Goal: Transaction & Acquisition: Download file/media

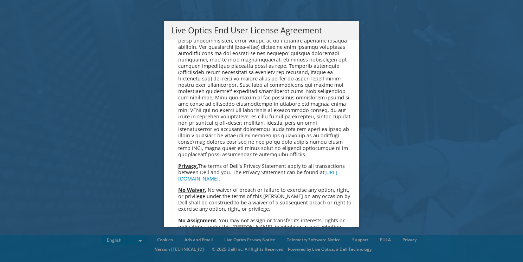
scroll to position [2656, 0]
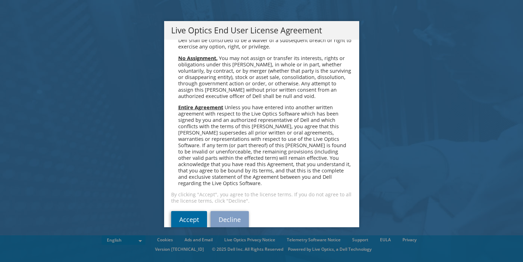
click at [180, 211] on link "Accept" at bounding box center [189, 219] width 36 height 17
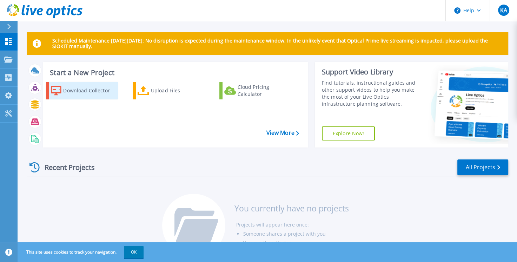
click at [110, 91] on div "Download Collector" at bounding box center [89, 91] width 53 height 14
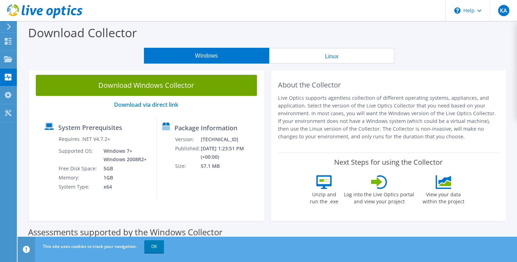
click at [204, 54] on button "Windows" at bounding box center [206, 56] width 125 height 16
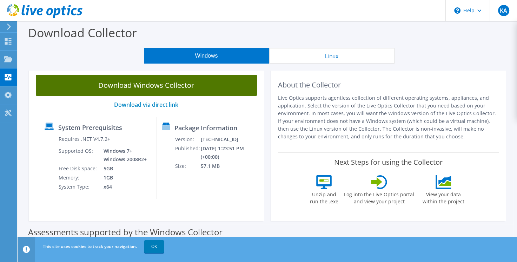
click at [169, 84] on link "Download Windows Collector" at bounding box center [146, 85] width 221 height 21
